Goal: Task Accomplishment & Management: Manage account settings

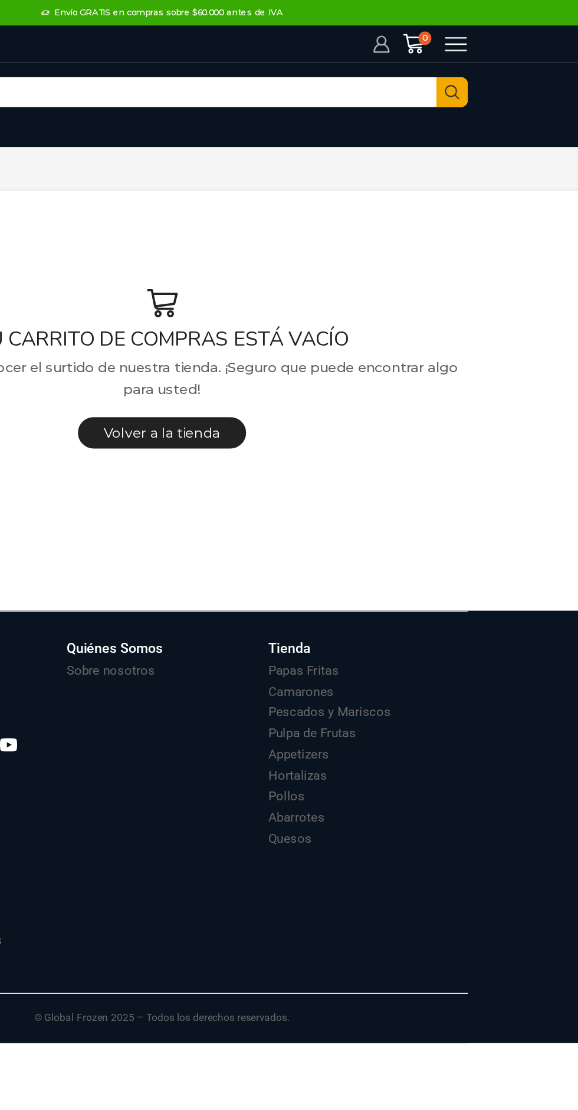
click at [437, 36] on icon at bounding box center [441, 31] width 11 height 12
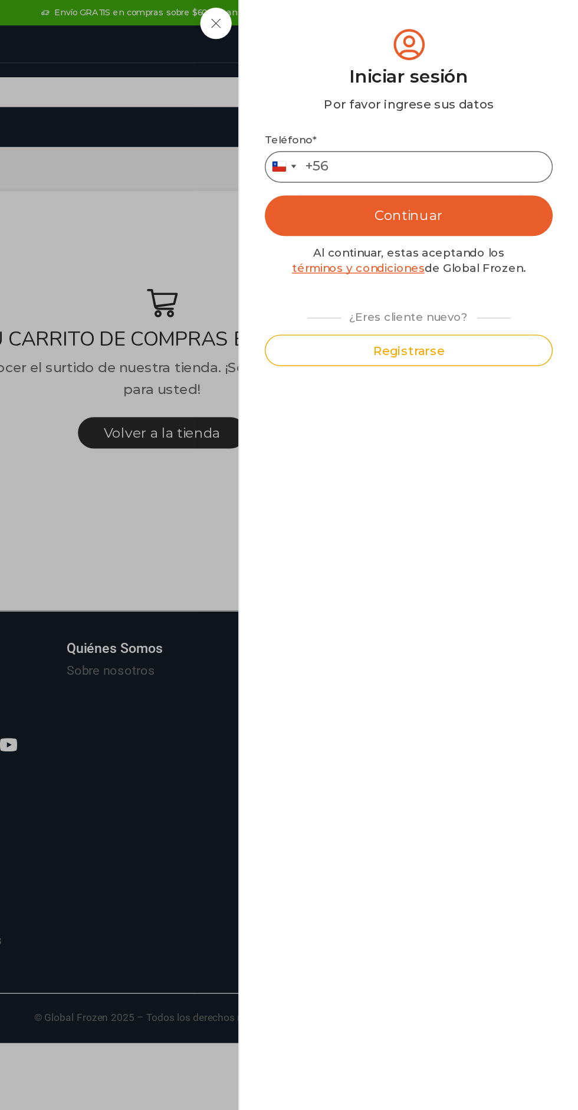
click at [429, 113] on input "Teléfono *" at bounding box center [460, 116] width 200 height 22
type input "*********"
click at [404, 149] on button "Continuar" at bounding box center [460, 150] width 200 height 28
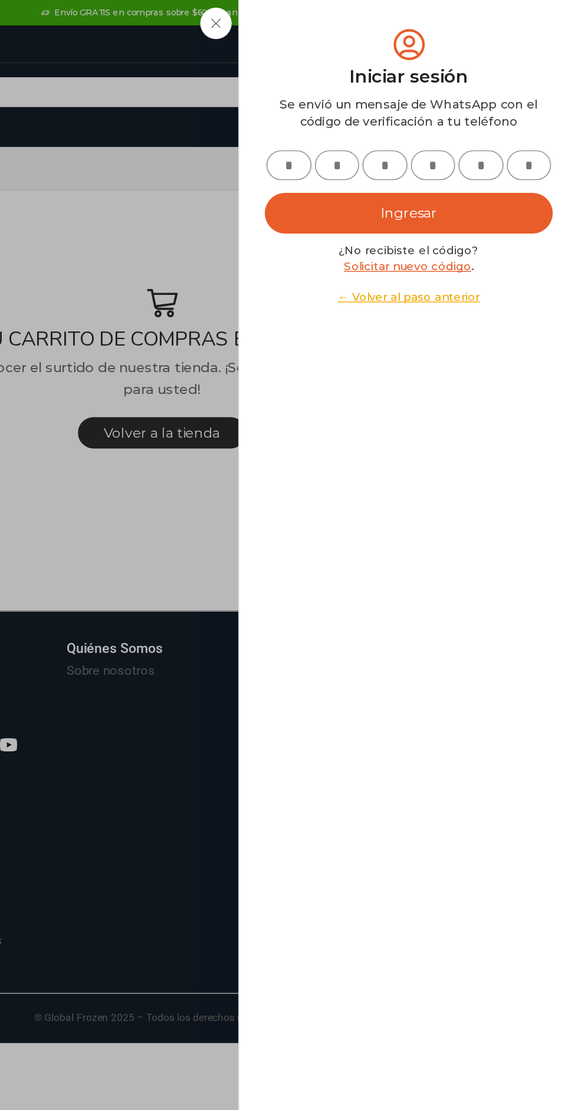
click at [376, 117] on input "text" at bounding box center [376, 114] width 31 height 21
type input "*"
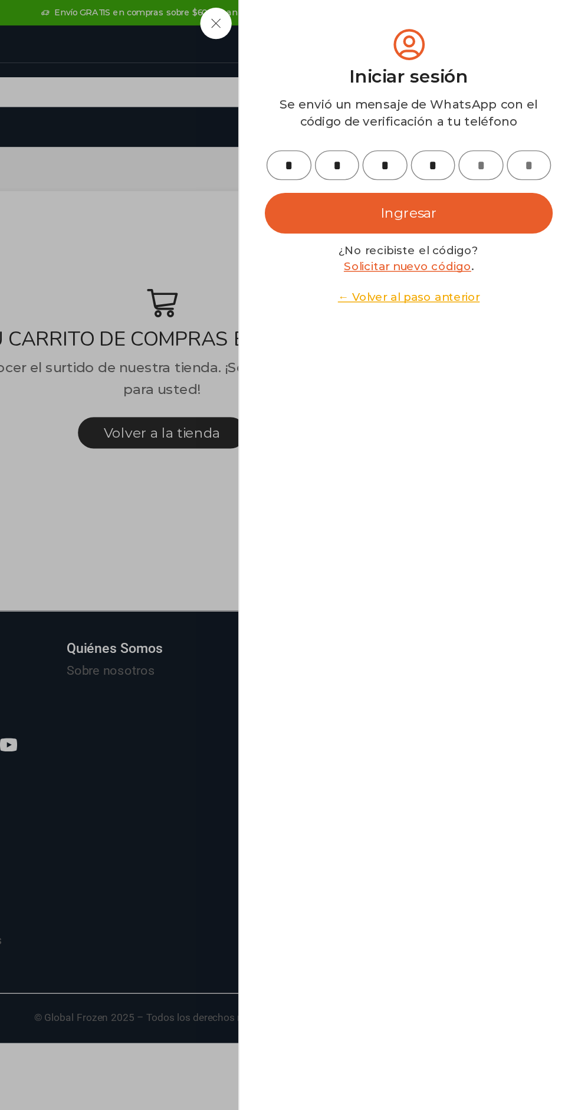
type input "*"
click at [397, 140] on button "Ingresar" at bounding box center [460, 148] width 200 height 28
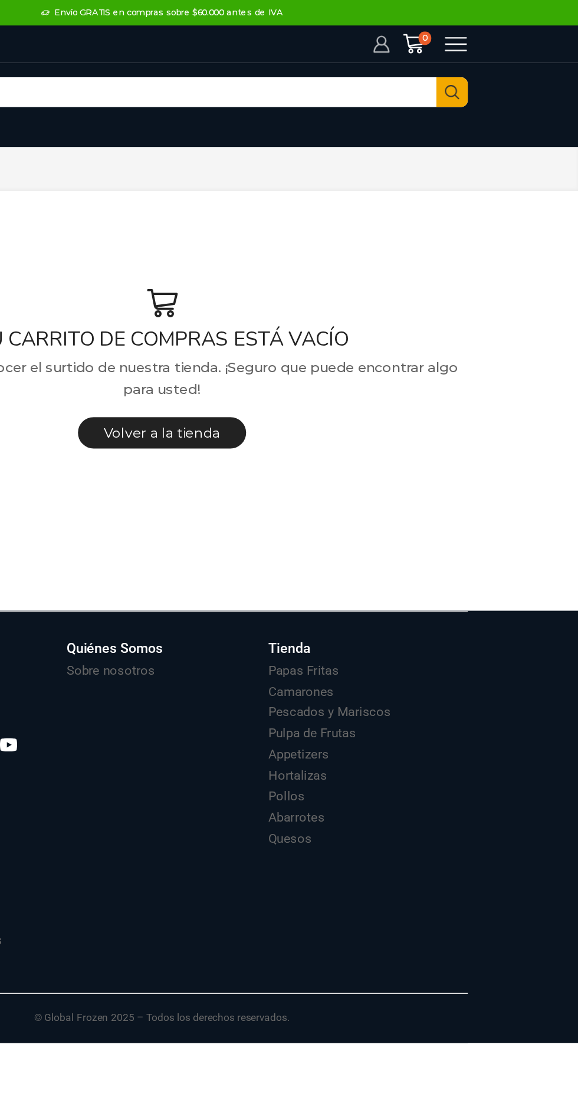
click at [439, 26] on icon at bounding box center [441, 31] width 11 height 12
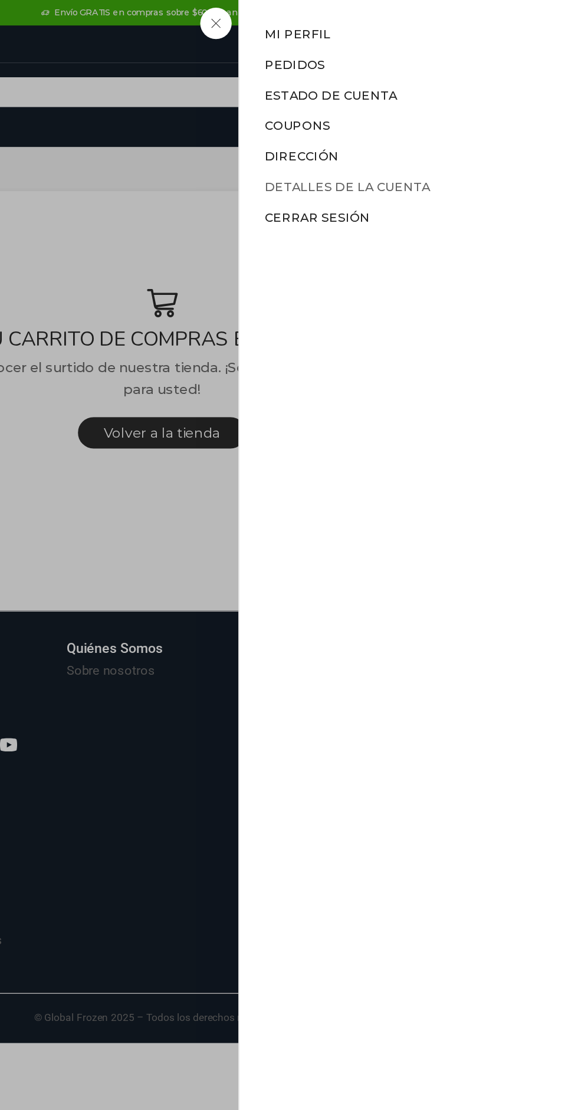
click at [393, 126] on link "Detalles de la cuenta" at bounding box center [417, 129] width 115 height 11
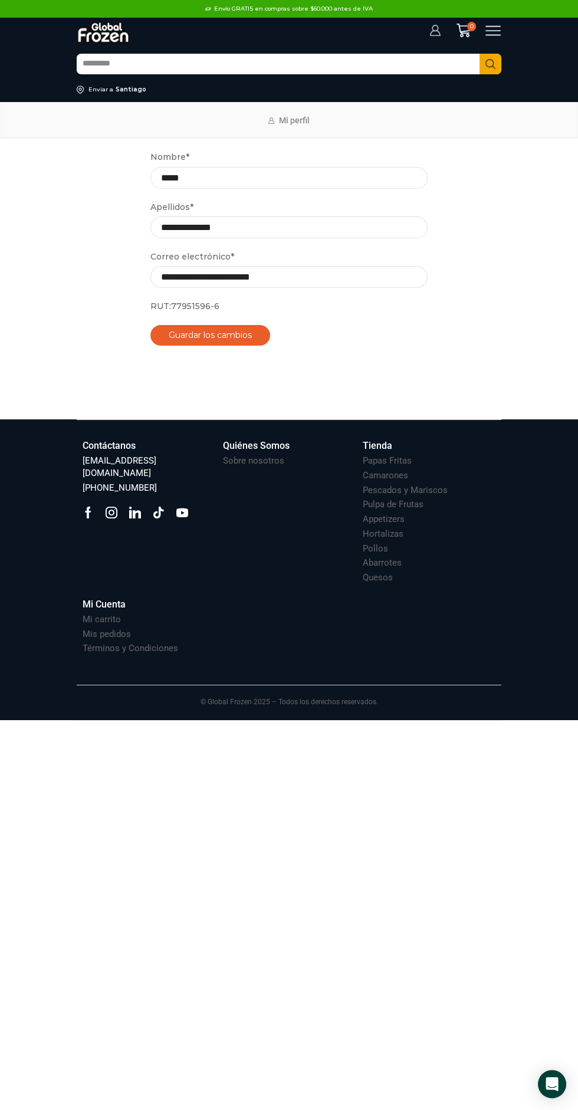
click at [434, 30] on icon at bounding box center [435, 31] width 12 height 12
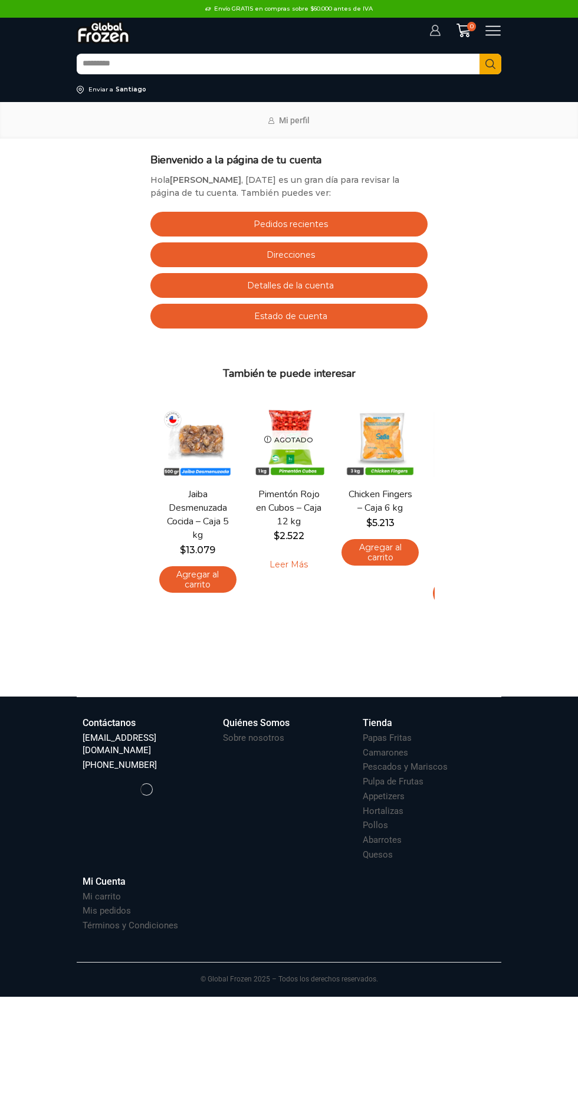
click at [436, 35] on icon at bounding box center [435, 31] width 12 height 12
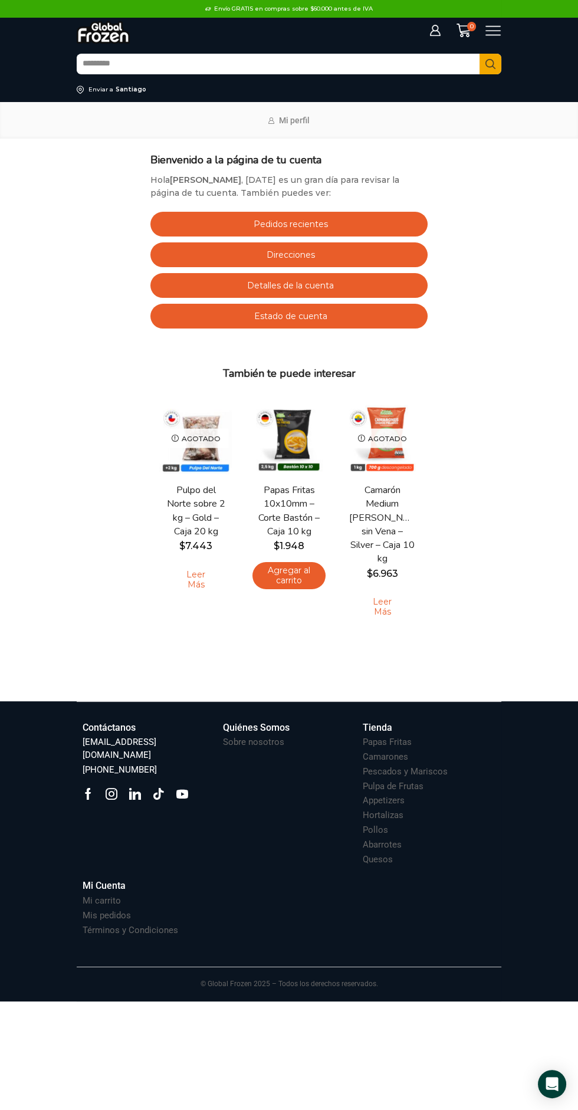
click at [236, 286] on link "Detalles de la cuenta" at bounding box center [288, 285] width 277 height 25
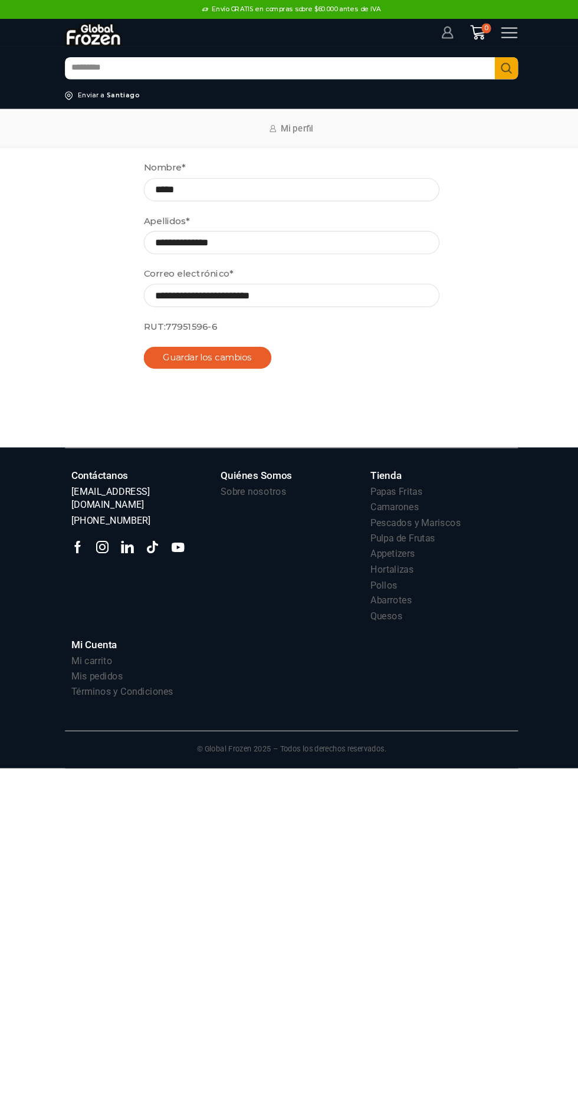
click at [432, 31] on icon at bounding box center [435, 31] width 11 height 12
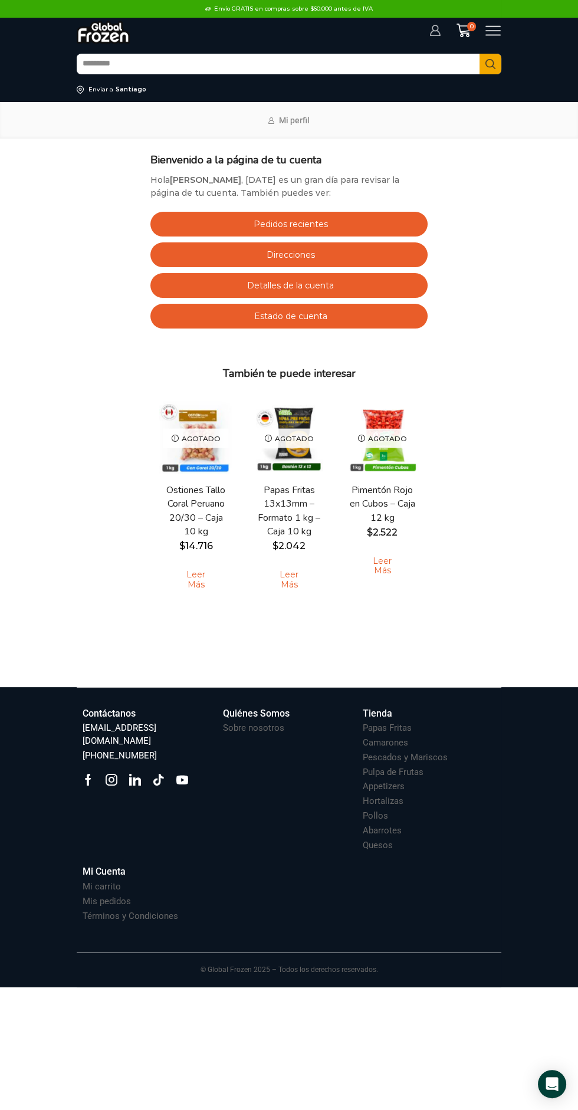
click at [435, 35] on icon at bounding box center [435, 31] width 11 height 12
click at [463, 32] on icon at bounding box center [463, 31] width 15 height 14
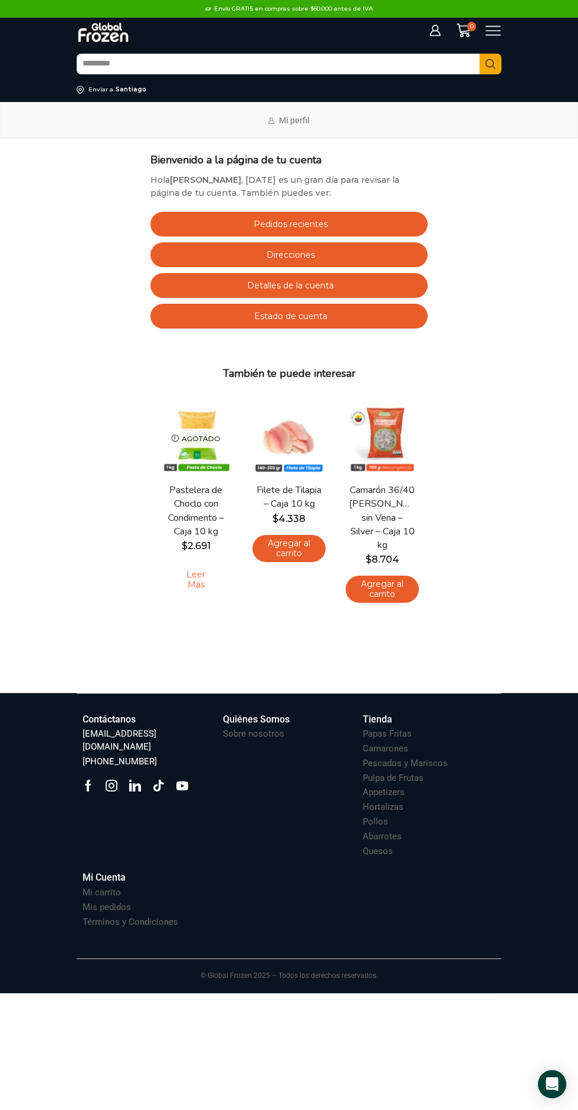
click at [272, 316] on span "Estado de cuenta" at bounding box center [289, 316] width 76 height 11
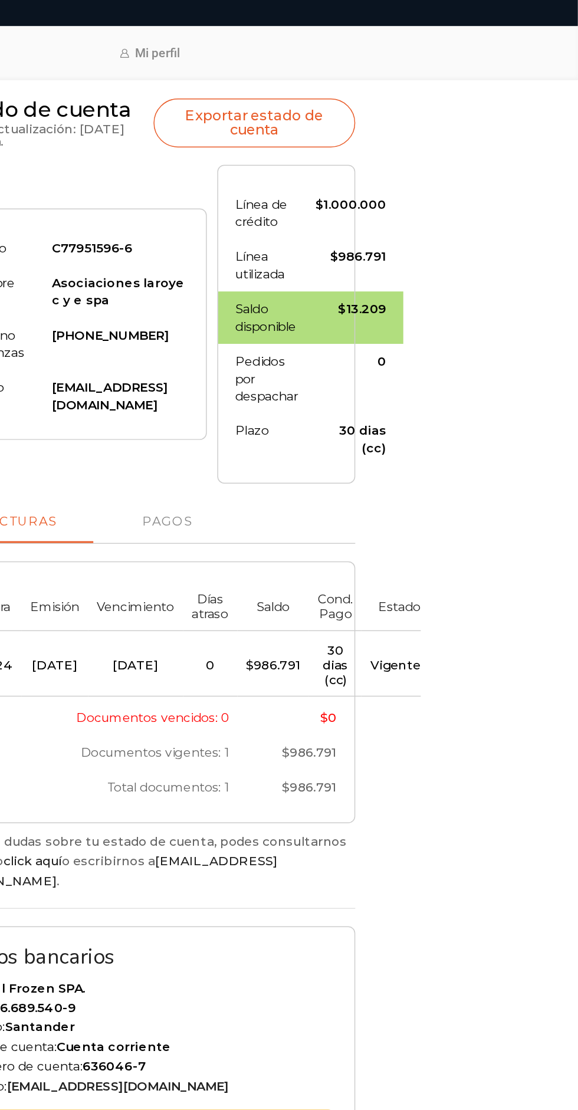
scroll to position [5, 0]
